Goal: Task Accomplishment & Management: Manage account settings

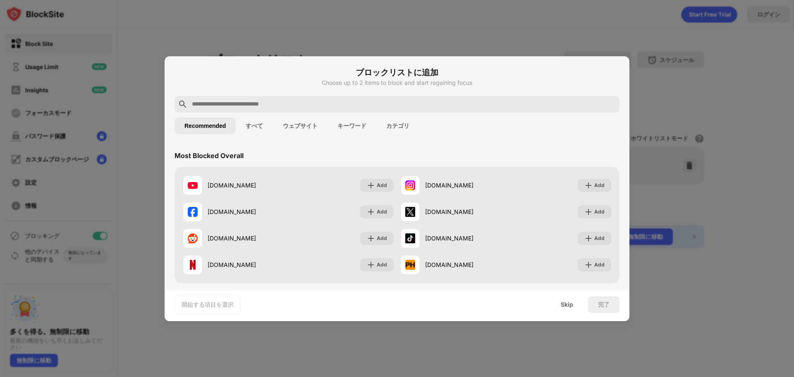
click at [262, 100] on input "text" at bounding box center [403, 104] width 425 height 10
paste input "**********"
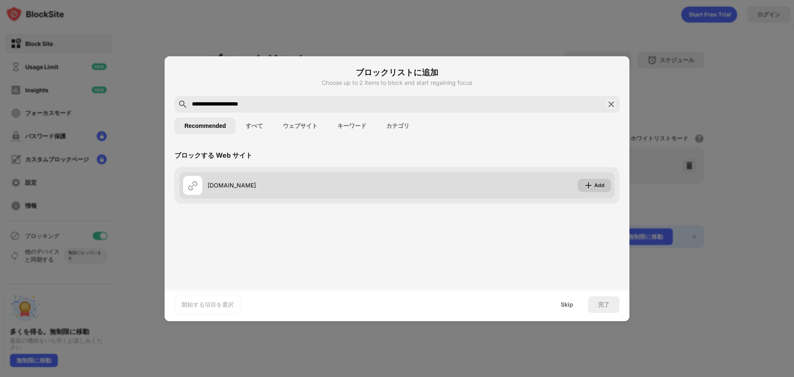
click at [601, 187] on div "Add" at bounding box center [599, 185] width 10 height 8
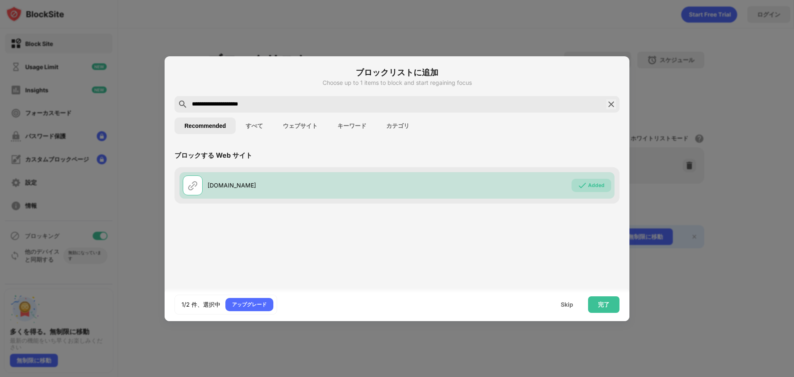
click at [292, 101] on input "**********" at bounding box center [397, 104] width 412 height 10
drag, startPoint x: 282, startPoint y: 110, endPoint x: 175, endPoint y: 62, distance: 117.1
click at [192, 104] on input "**********" at bounding box center [397, 104] width 412 height 10
paste input "text"
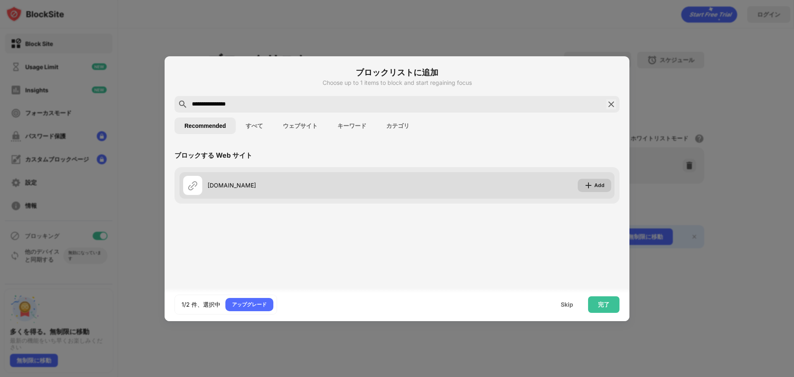
click at [604, 187] on div "Add" at bounding box center [593, 185] width 33 height 13
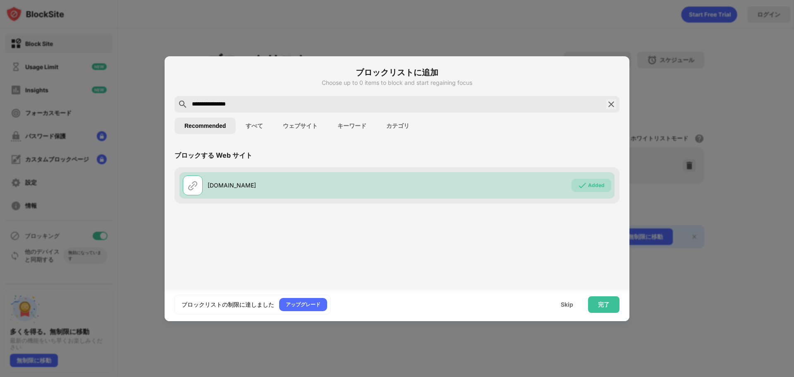
drag, startPoint x: 352, startPoint y: 28, endPoint x: 367, endPoint y: 31, distance: 14.8
click at [355, 29] on div at bounding box center [397, 188] width 794 height 377
click at [248, 126] on button "すべて" at bounding box center [254, 125] width 37 height 17
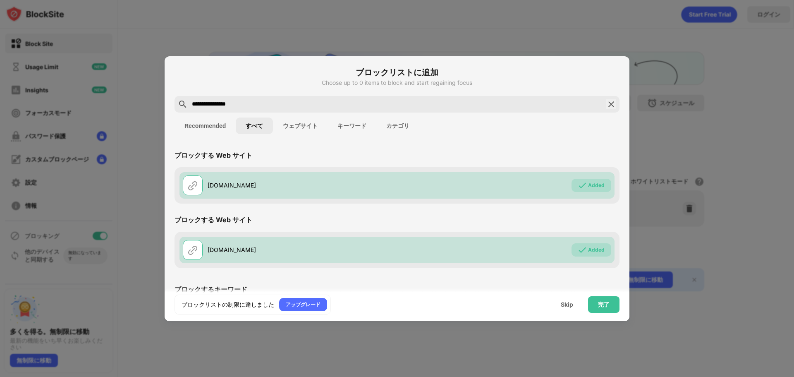
click at [211, 123] on button "Recommended" at bounding box center [204, 125] width 61 height 17
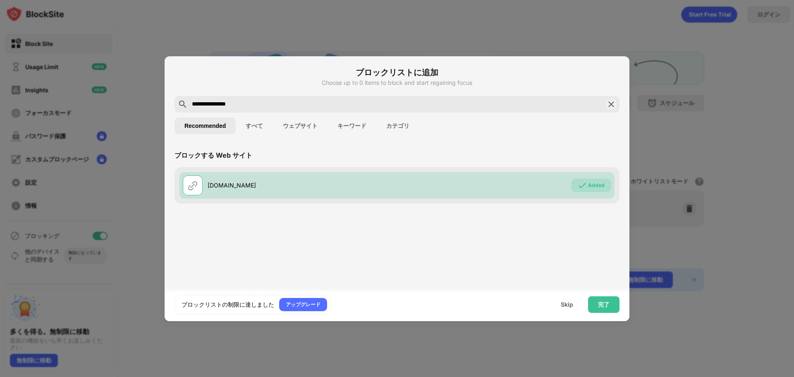
click at [305, 124] on button "ウェブサイト" at bounding box center [300, 125] width 55 height 17
click at [348, 126] on button "キーワード" at bounding box center [351, 125] width 49 height 17
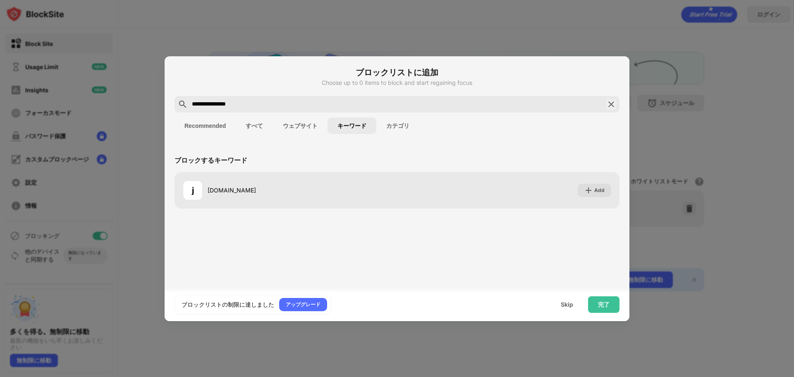
click at [394, 124] on button "カテゴリ" at bounding box center [397, 125] width 43 height 17
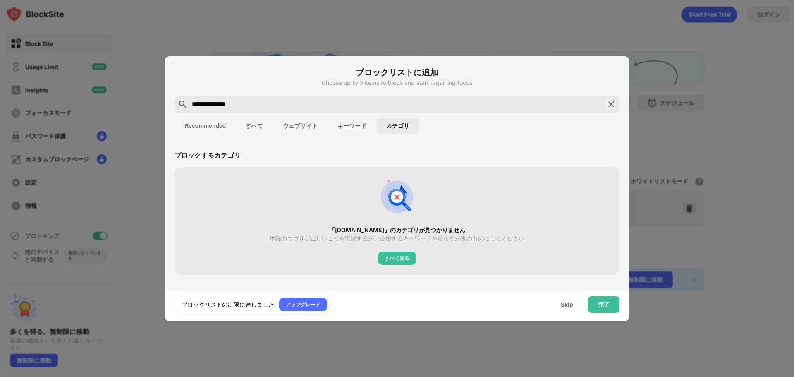
drag, startPoint x: 269, startPoint y: 103, endPoint x: 129, endPoint y: 99, distance: 140.2
click at [130, 376] on div "**********" at bounding box center [397, 377] width 794 height 0
type input "**********"
click at [217, 128] on button "Recommended" at bounding box center [204, 125] width 61 height 17
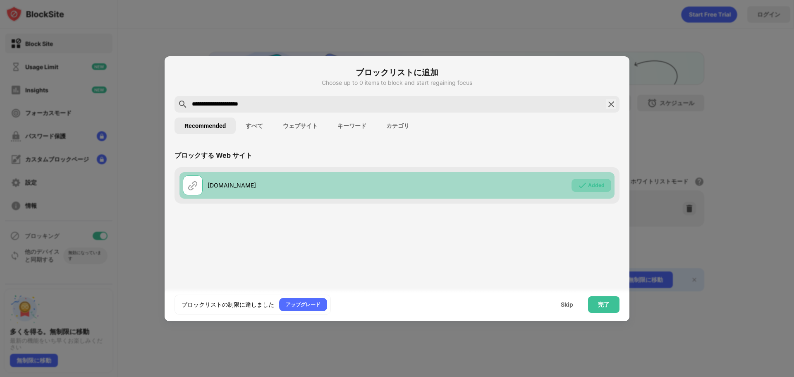
drag, startPoint x: 598, startPoint y: 183, endPoint x: 580, endPoint y: 193, distance: 20.9
click at [598, 182] on div "Added" at bounding box center [596, 185] width 17 height 8
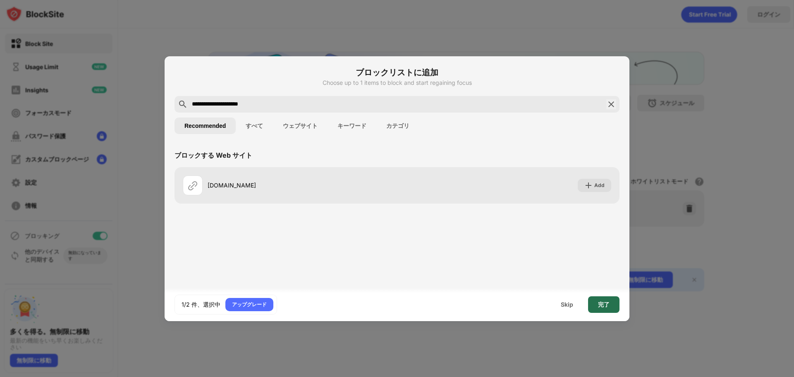
click at [606, 305] on div "完了" at bounding box center [604, 304] width 12 height 7
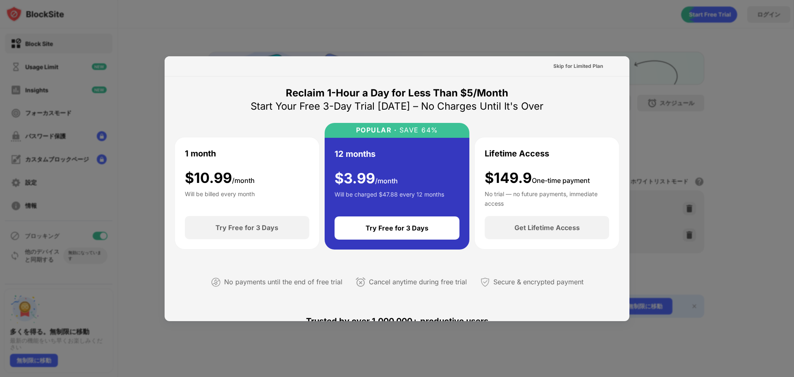
click at [351, 346] on div at bounding box center [397, 188] width 794 height 377
click at [575, 67] on div "Skip for Limited Plan" at bounding box center [578, 66] width 50 height 8
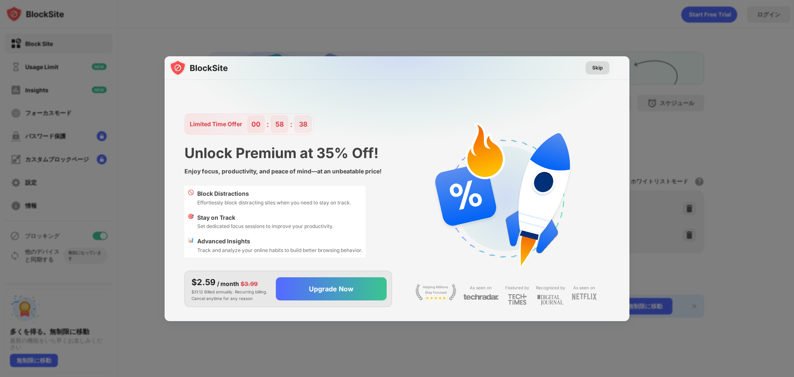
click at [601, 70] on div "Skip" at bounding box center [597, 68] width 11 height 8
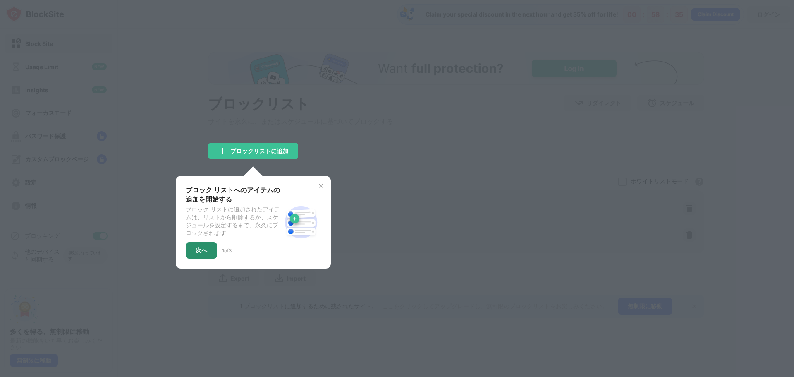
click at [210, 253] on div "次へ" at bounding box center [201, 250] width 31 height 17
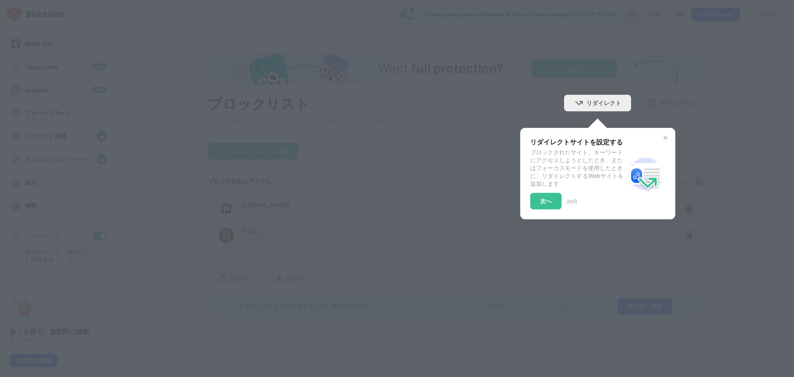
click at [536, 212] on div "リダイレクトサイトを設定する ブロックされたサイト、キーワードにアクセスしようとしたとき、またはフォーカスモードを使用したときに、リダイレクトするWebサイト…" at bounding box center [597, 173] width 155 height 91
click at [555, 208] on div "次へ" at bounding box center [545, 201] width 31 height 17
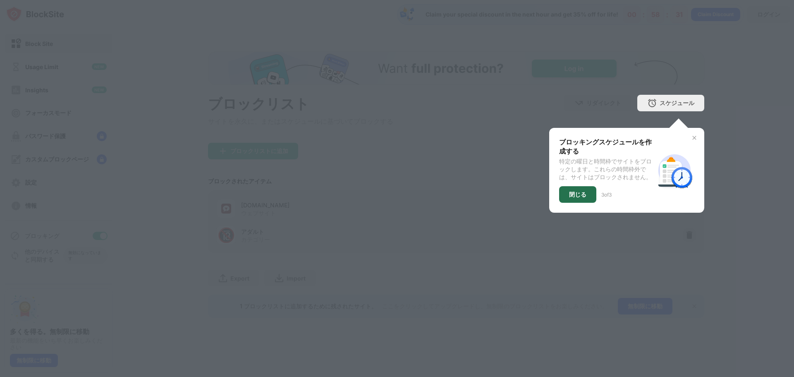
click at [584, 197] on div "閉じる" at bounding box center [577, 194] width 17 height 7
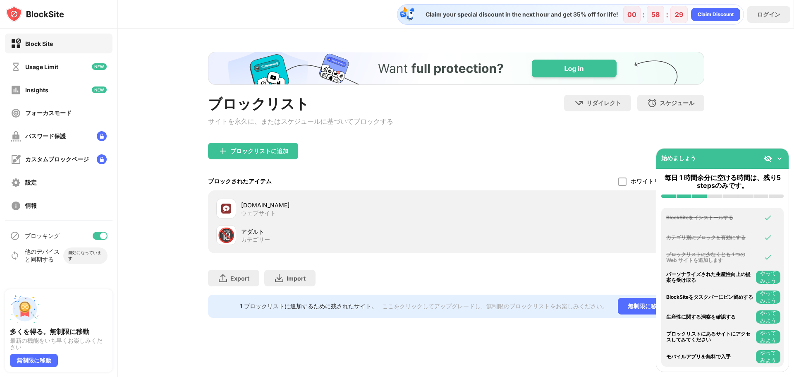
click at [782, 157] on img at bounding box center [779, 158] width 8 height 8
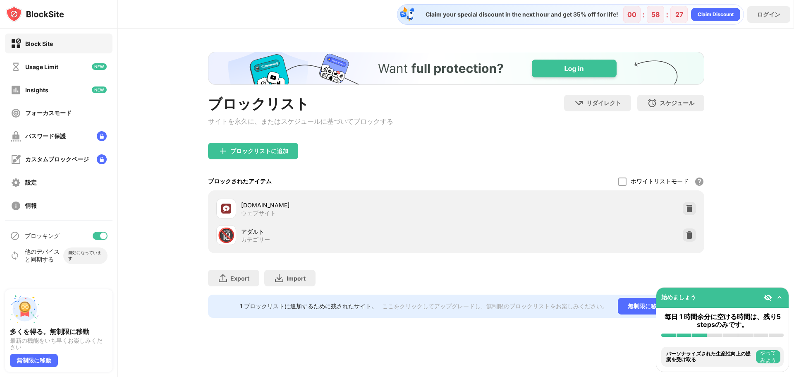
click at [226, 241] on div "🔞" at bounding box center [225, 235] width 17 height 17
click at [263, 239] on div "カテゴリー" at bounding box center [255, 239] width 29 height 7
click at [263, 150] on div "ブロックリストに追加" at bounding box center [259, 151] width 58 height 7
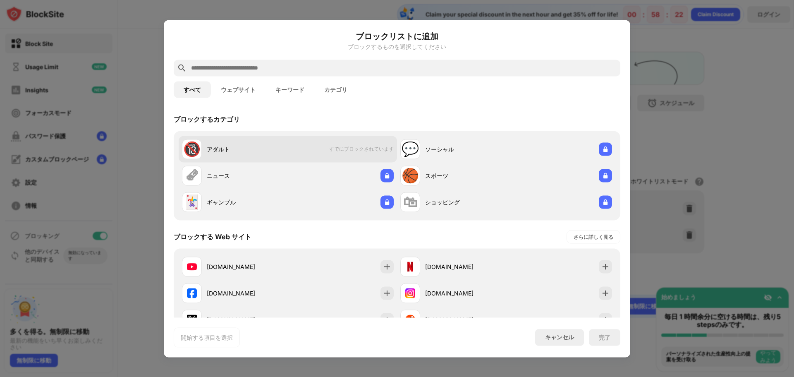
click at [188, 149] on div "🔞" at bounding box center [191, 149] width 17 height 17
click at [390, 152] on span "すでにブロックされています" at bounding box center [361, 148] width 64 height 7
drag, startPoint x: 376, startPoint y: 143, endPoint x: 348, endPoint y: 150, distance: 29.3
click at [346, 150] on span "すでにブロックされています" at bounding box center [361, 148] width 64 height 7
click at [349, 148] on span "すでにブロックされています" at bounding box center [361, 148] width 64 height 7
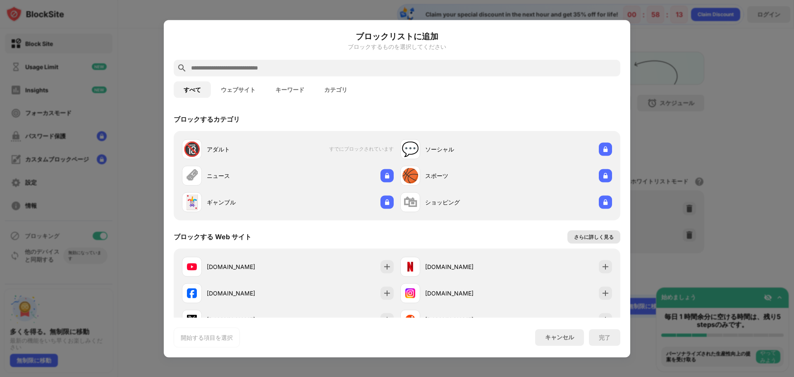
click at [587, 236] on div "さらに詳しく見る" at bounding box center [594, 236] width 40 height 8
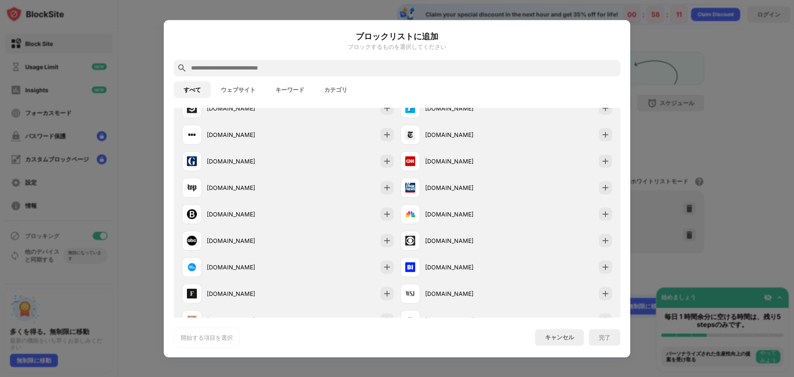
scroll to position [620, 0]
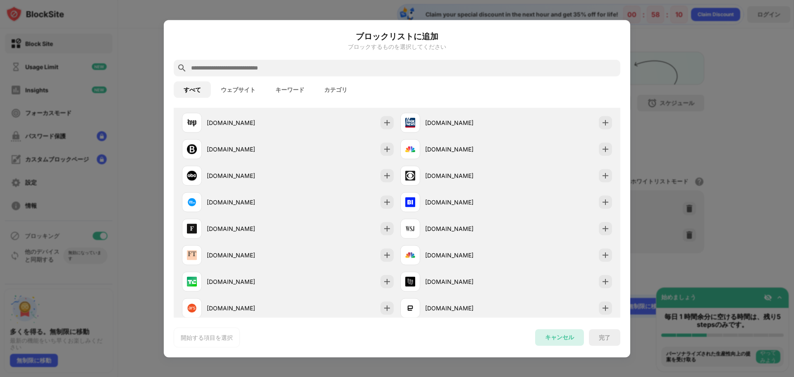
click at [553, 335] on div "キャンセル" at bounding box center [559, 337] width 29 height 8
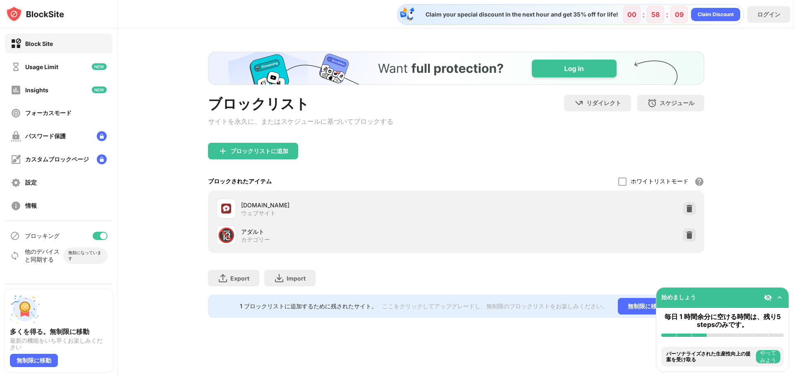
click at [784, 298] on div "始めましょう" at bounding box center [722, 297] width 132 height 20
click at [60, 181] on div "設定" at bounding box center [58, 182] width 107 height 20
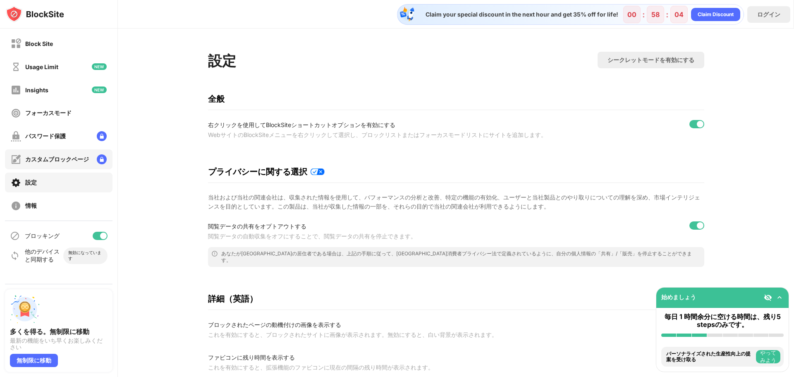
click at [55, 159] on div "カスタムブロックページ" at bounding box center [57, 159] width 64 height 8
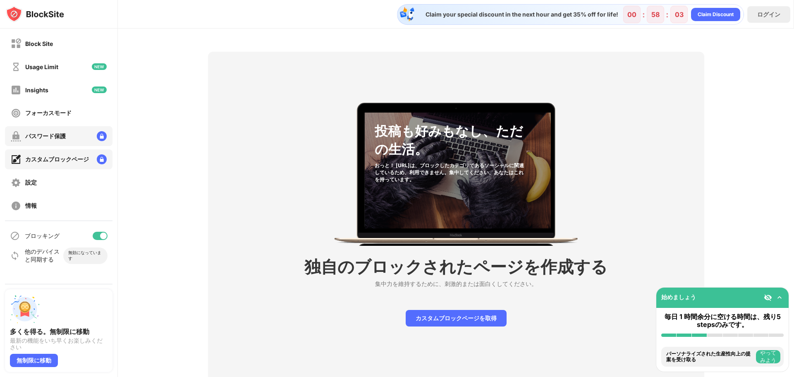
click at [49, 126] on div "パスワード保護" at bounding box center [58, 136] width 107 height 20
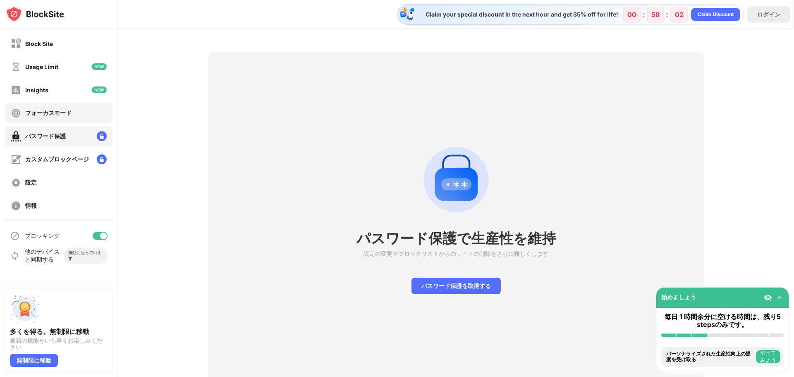
click at [59, 106] on div "フォーカスモード" at bounding box center [58, 113] width 107 height 20
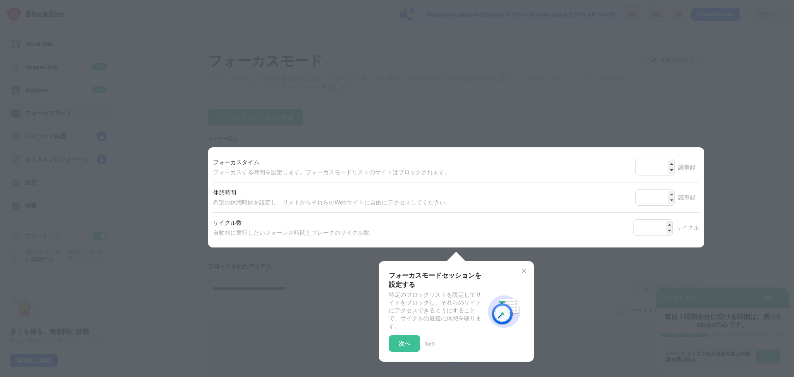
click at [335, 279] on div at bounding box center [397, 188] width 794 height 377
click at [413, 342] on div "次へ" at bounding box center [404, 343] width 31 height 17
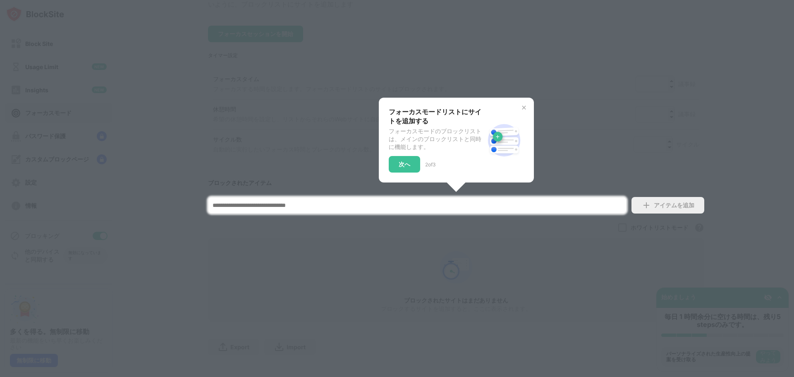
click at [403, 353] on div at bounding box center [397, 188] width 794 height 377
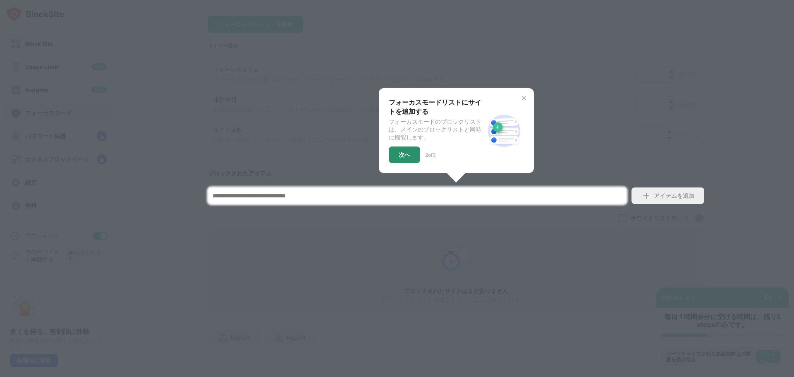
click at [410, 150] on div "次へ" at bounding box center [404, 154] width 31 height 17
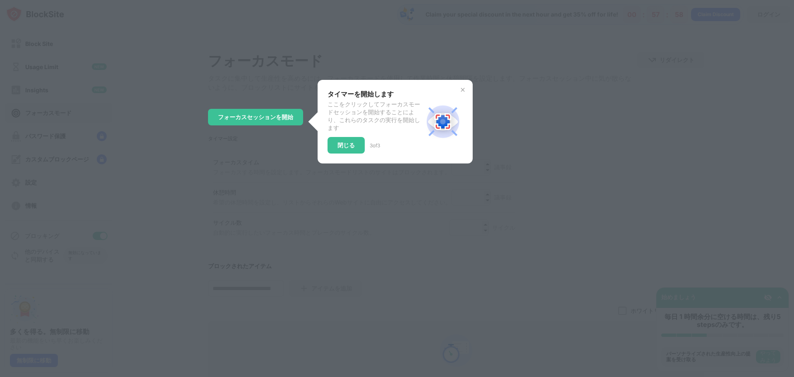
click at [324, 151] on div "タイマーを開始します ここをクリックしてフォーカスモードセッションを開始することにより、これらのタスクの実行を開始します 閉じる 3 of 3" at bounding box center [394, 121] width 155 height 83
click at [341, 148] on div "閉じる" at bounding box center [345, 145] width 17 height 7
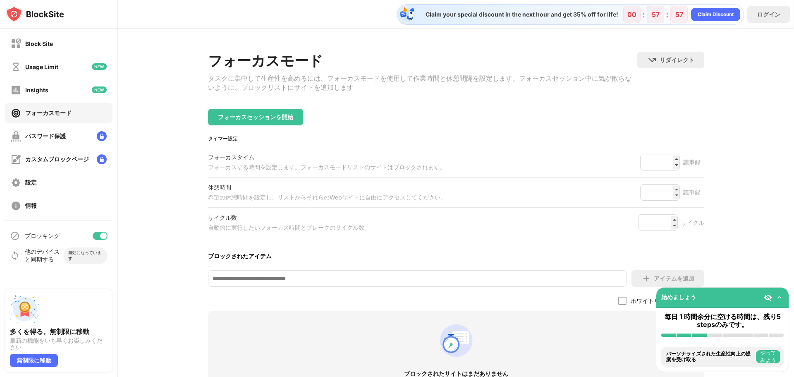
click at [58, 100] on div "Block Site Usage Limit Insights フォーカスモード パスワード保護 カスタムブロックページ 設定 情報" at bounding box center [58, 125] width 117 height 192
click at [52, 90] on div "Insights" at bounding box center [58, 90] width 107 height 20
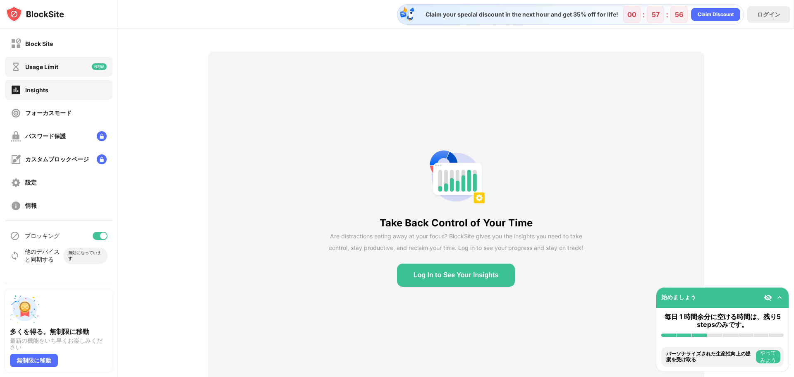
drag, startPoint x: 53, startPoint y: 68, endPoint x: 55, endPoint y: 57, distance: 11.8
click at [54, 68] on div "Usage Limit" at bounding box center [41, 66] width 33 height 7
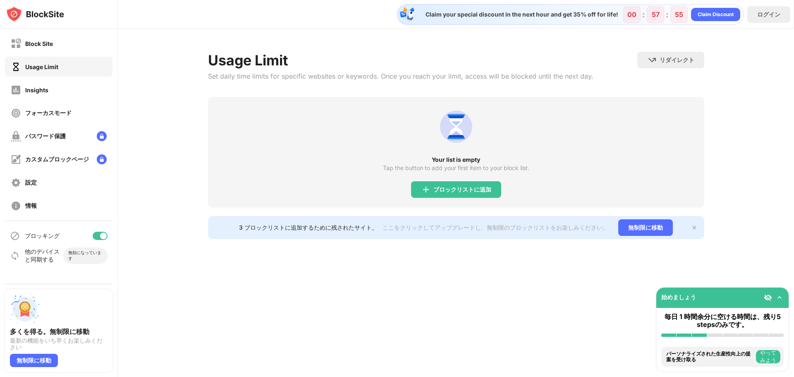
click at [67, 33] on div "Block Site Usage Limit Insights フォーカスモード パスワード保護 カスタムブロックページ 設定 情報" at bounding box center [58, 125] width 117 height 192
click at [54, 48] on div "Block Site" at bounding box center [58, 43] width 107 height 20
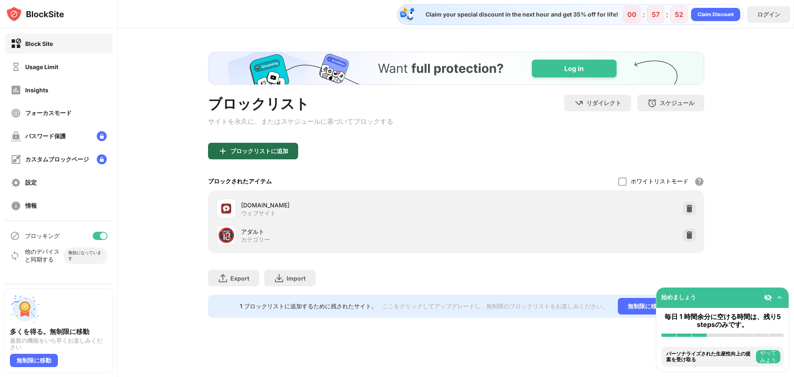
click at [249, 154] on div "ブロックリストに追加" at bounding box center [259, 151] width 58 height 7
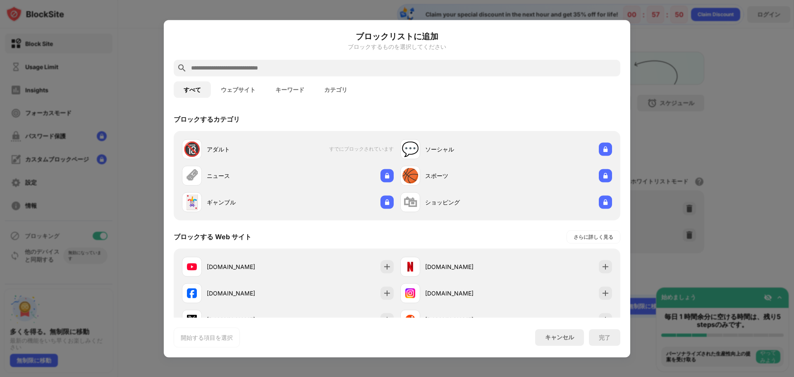
click at [240, 89] on button "ウェブサイト" at bounding box center [238, 89] width 55 height 17
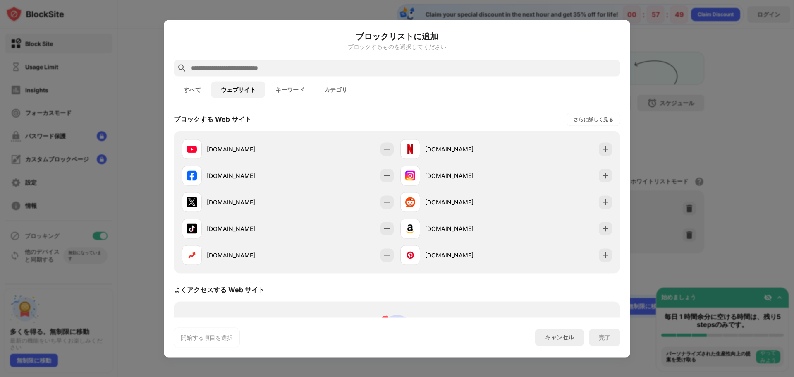
click at [299, 91] on button "キーワード" at bounding box center [289, 89] width 49 height 17
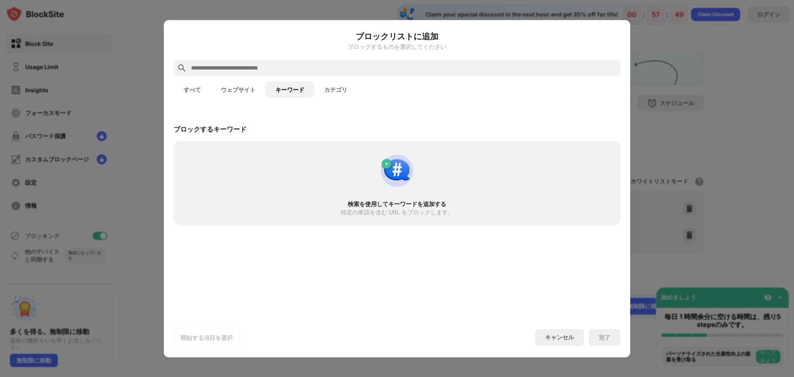
click at [344, 94] on button "カテゴリ" at bounding box center [335, 89] width 43 height 17
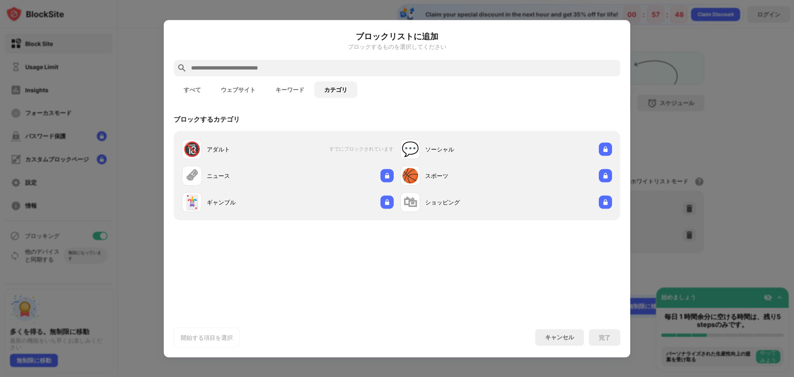
click at [232, 93] on button "ウェブサイト" at bounding box center [238, 89] width 55 height 17
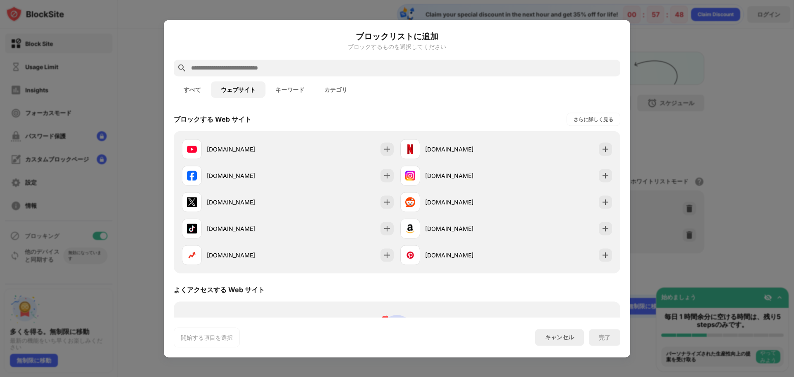
click at [172, 93] on div "ブロックリストに追加 ブロックするものを選択してください すべて ウェブサイト キーワード カテゴリ ブロックする Web サイト さらに詳しく見る [DOM…" at bounding box center [397, 188] width 466 height 337
click at [192, 90] on button "すべて" at bounding box center [192, 89] width 37 height 17
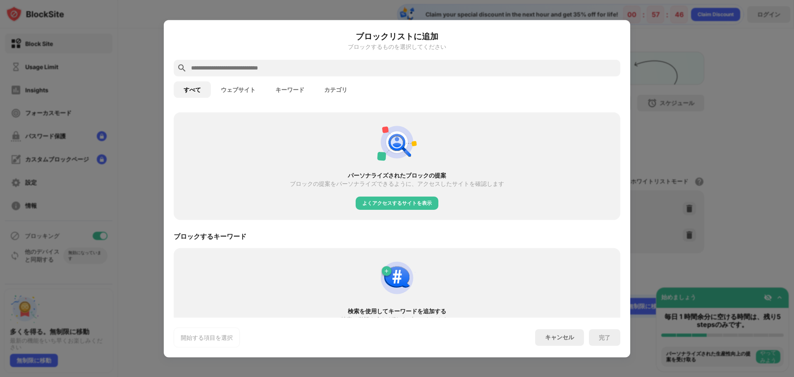
scroll to position [321, 0]
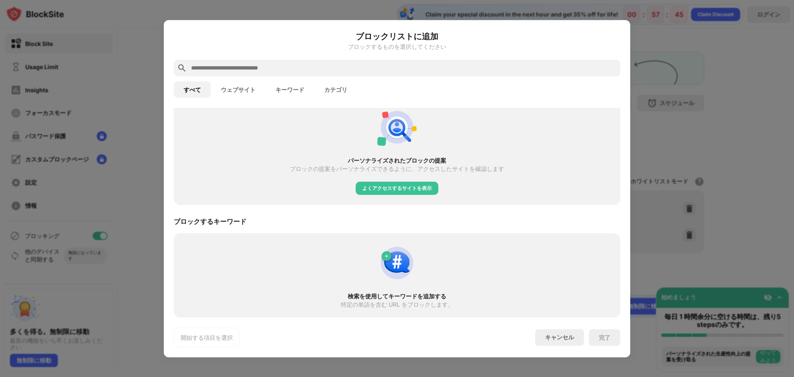
click at [263, 67] on input "text" at bounding box center [403, 68] width 427 height 10
paste input "**********"
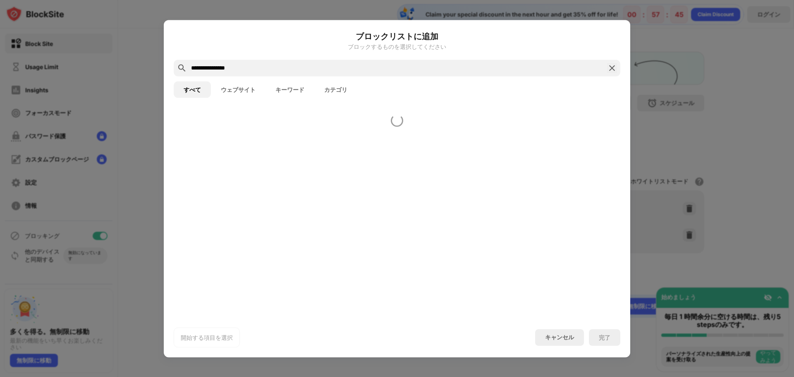
scroll to position [0, 0]
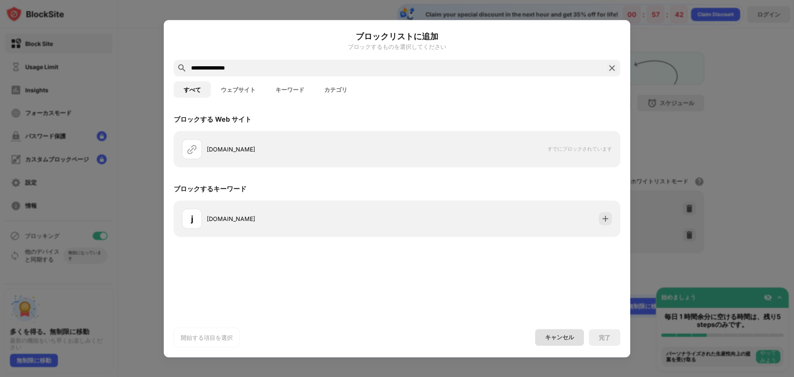
type input "**********"
click at [564, 337] on div "キャンセル" at bounding box center [559, 337] width 29 height 8
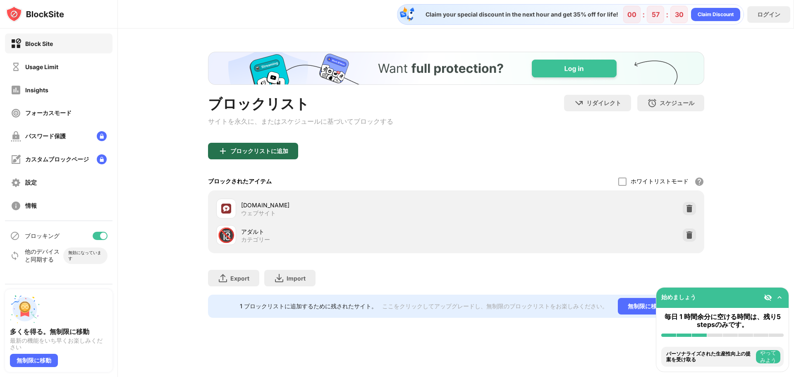
click at [278, 154] on div "ブロックリストに追加" at bounding box center [259, 151] width 58 height 7
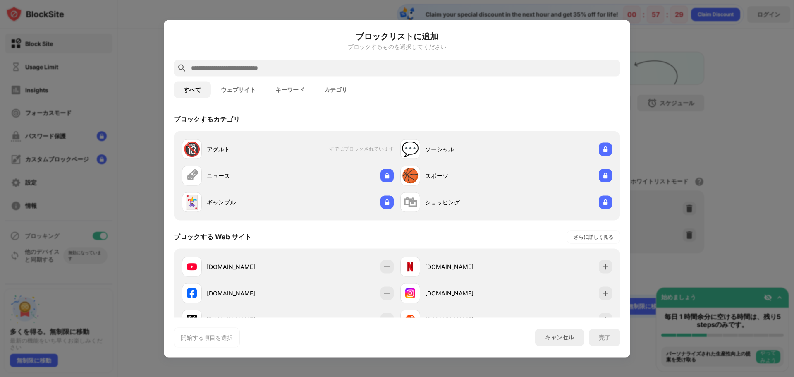
click at [360, 65] on input "text" at bounding box center [403, 68] width 427 height 10
paste input "**********"
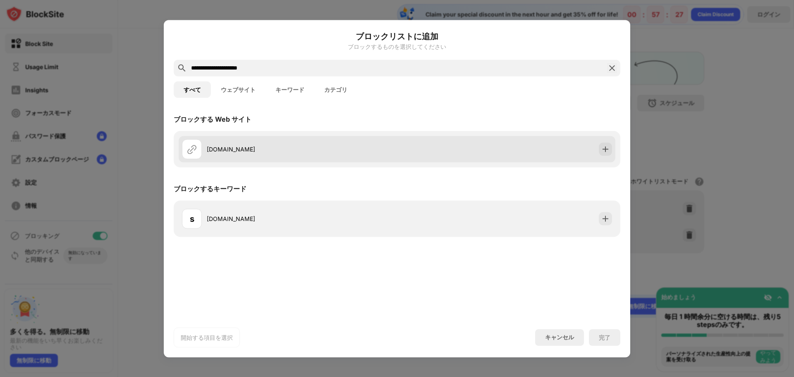
type input "**********"
click at [606, 150] on img at bounding box center [605, 149] width 8 height 8
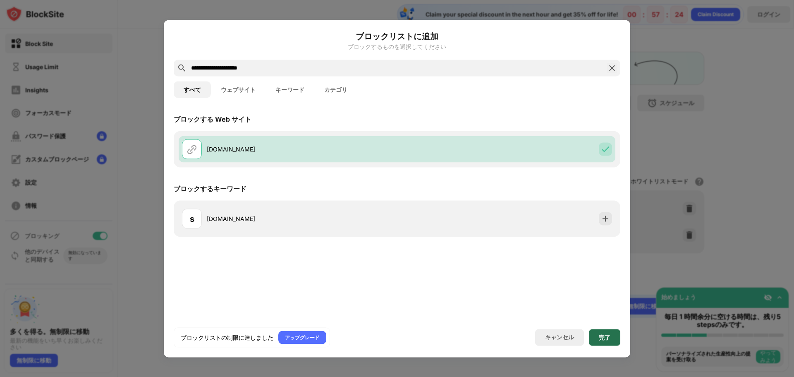
click at [604, 331] on div "完了" at bounding box center [604, 337] width 31 height 17
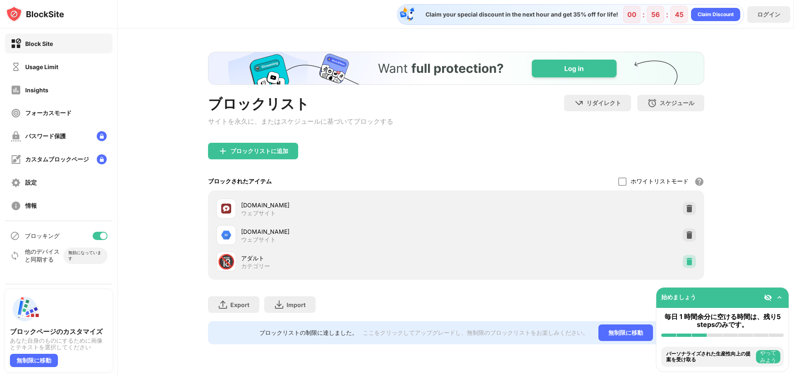
click at [687, 265] on img at bounding box center [689, 261] width 8 height 8
